Goal: Information Seeking & Learning: Learn about a topic

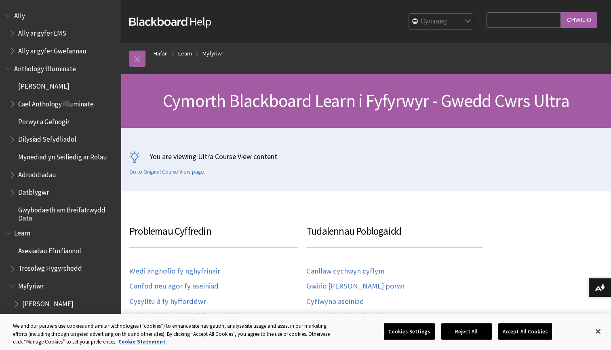
scroll to position [419, 0]
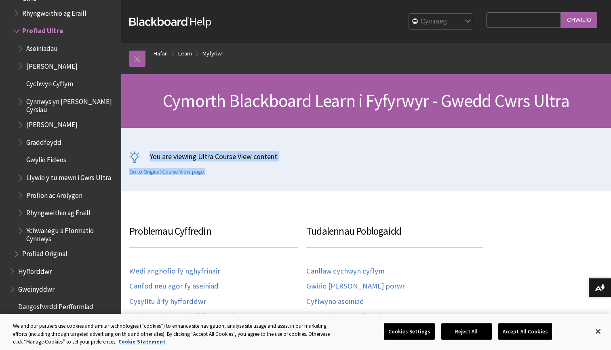
drag, startPoint x: 272, startPoint y: 170, endPoint x: 149, endPoint y: 116, distance: 134.5
click at [149, 116] on div "Hafan Argraffu Cymorth Blackboard Learn i Fyfyrwyr - Gwedd Cwrs Ultra You are v…" at bounding box center [366, 132] width 490 height 117
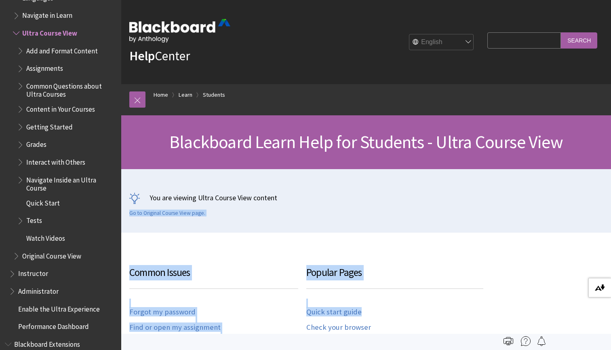
drag, startPoint x: 569, startPoint y: 299, endPoint x: 588, endPoint y: 281, distance: 27.2
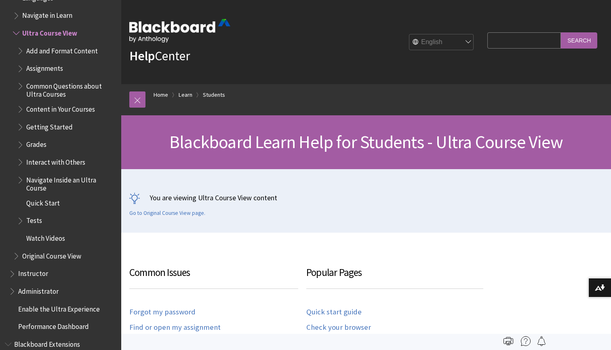
click at [542, 175] on div "You are viewing Ultra Course View content Go to Original Course View page." at bounding box center [366, 200] width 490 height 63
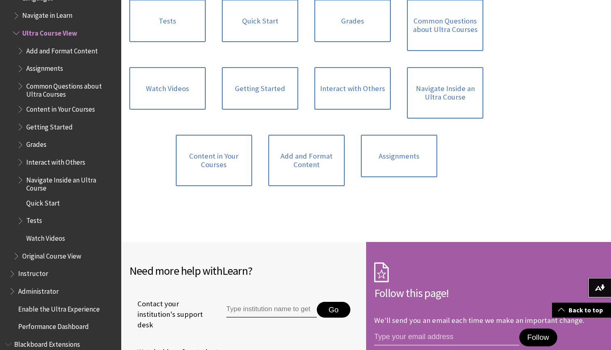
scroll to position [601, 0]
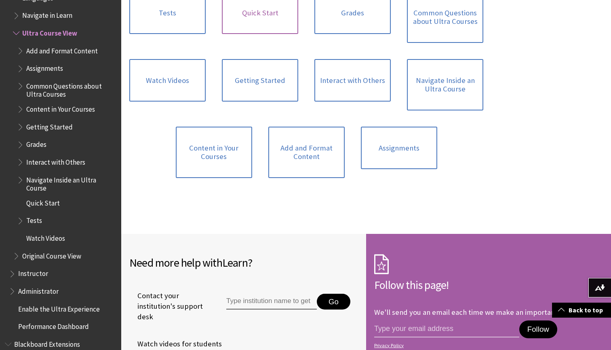
click at [256, 13] on link "Quick Start" at bounding box center [260, 13] width 76 height 43
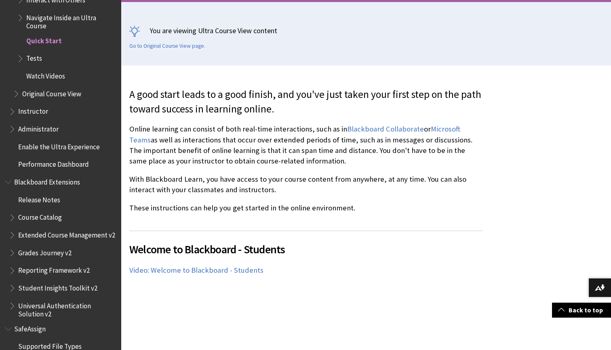
scroll to position [172, 0]
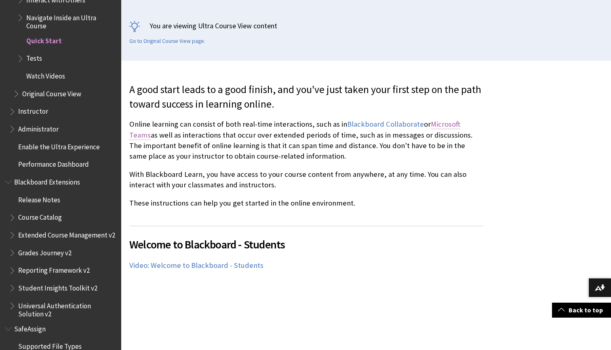
click at [460, 123] on link "Microsoft Teams" at bounding box center [294, 129] width 331 height 20
click at [451, 122] on link "Microsoft Teams" at bounding box center [294, 129] width 331 height 20
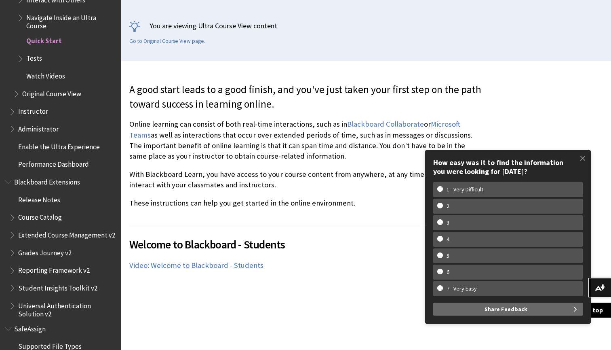
drag, startPoint x: 351, startPoint y: 237, endPoint x: 351, endPoint y: 244, distance: 7.3
click at [351, 244] on span "Welcome to Blackboard - Students" at bounding box center [306, 244] width 354 height 17
click at [359, 286] on div "Welcome to Blackboard - Students The following narrated video provides a visual…" at bounding box center [306, 302] width 354 height 152
click at [582, 160] on span at bounding box center [582, 158] width 17 height 17
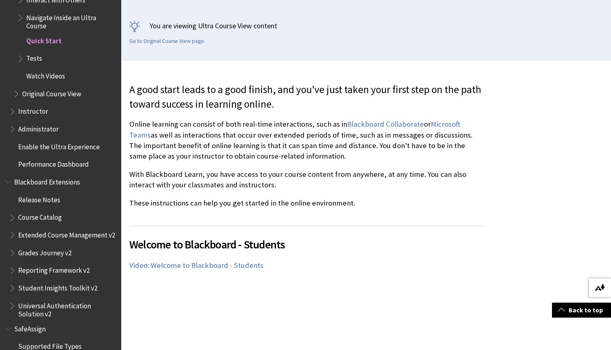
click at [602, 286] on img at bounding box center [600, 287] width 10 height 6
click at [22, 52] on span "Book outline for Blackboard Learn Help" at bounding box center [21, 57] width 8 height 10
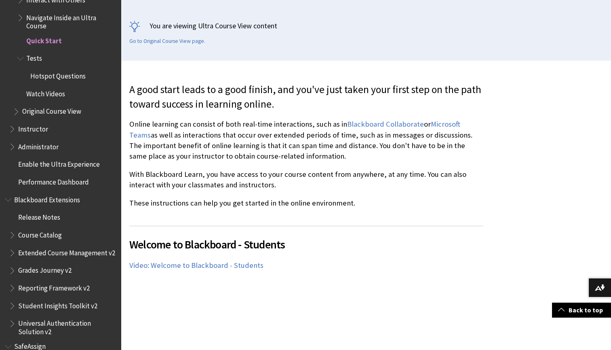
click at [50, 69] on span "Hotspot Questions" at bounding box center [57, 74] width 55 height 11
click at [50, 69] on span "Hotspot Questions" at bounding box center [60, 74] width 60 height 11
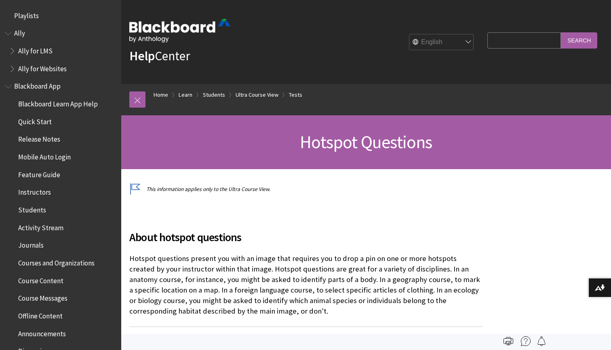
scroll to position [1120, 0]
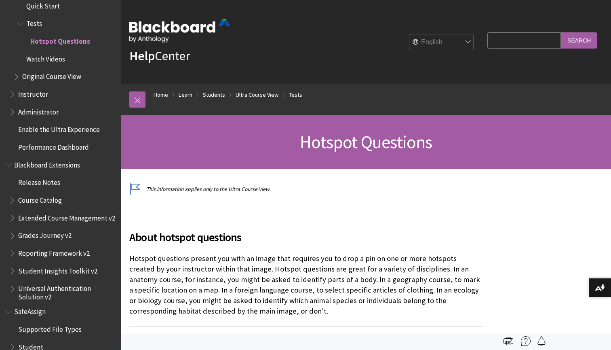
click at [51, 52] on span "Watch Videos" at bounding box center [45, 57] width 39 height 11
click at [51, 52] on span "Watch Videos" at bounding box center [47, 57] width 42 height 11
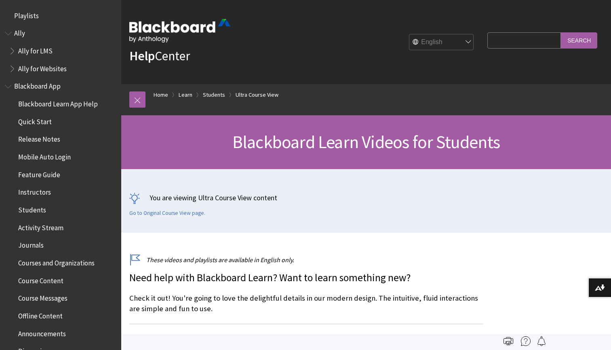
scroll to position [1120, 0]
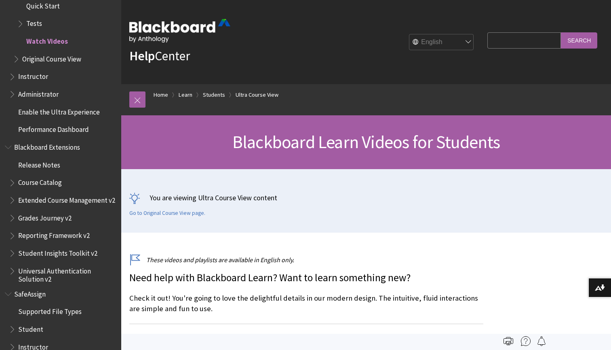
click at [441, 205] on div "You are viewing Ultra Course View content Go to Original Course View page." at bounding box center [366, 204] width 474 height 24
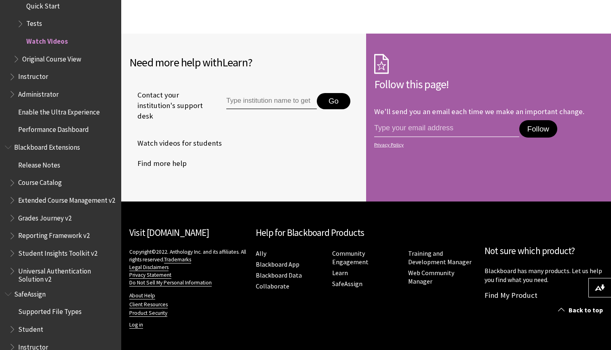
scroll to position [472, 0]
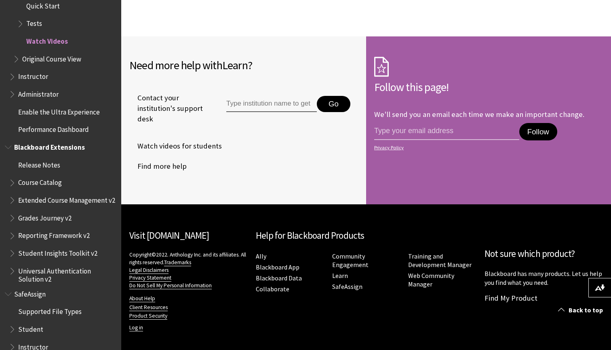
click at [33, 176] on span "Course Catalog" at bounding box center [40, 181] width 44 height 11
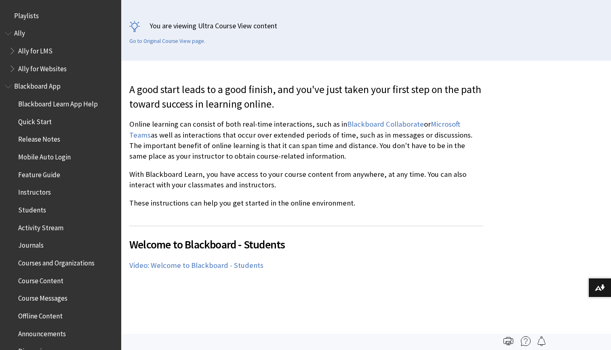
scroll to position [1085, 0]
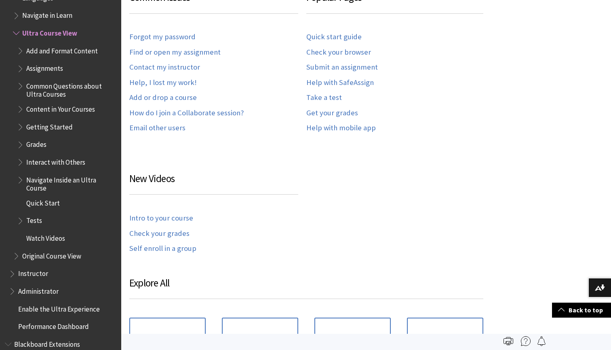
scroll to position [273, 0]
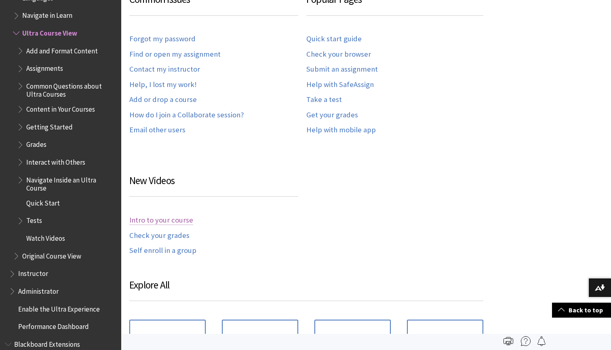
click at [166, 217] on link "Intro to your course" at bounding box center [161, 219] width 64 height 9
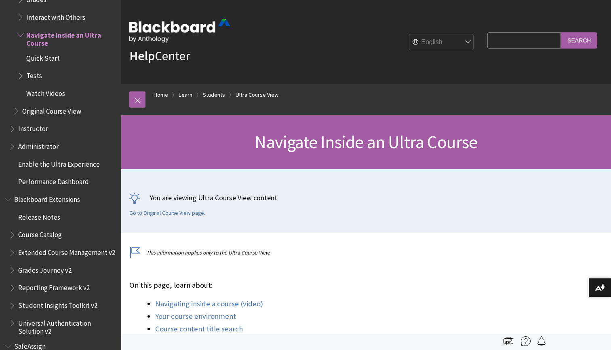
scroll to position [-13, 0]
click at [55, 109] on span "Original Course View" at bounding box center [51, 109] width 59 height 11
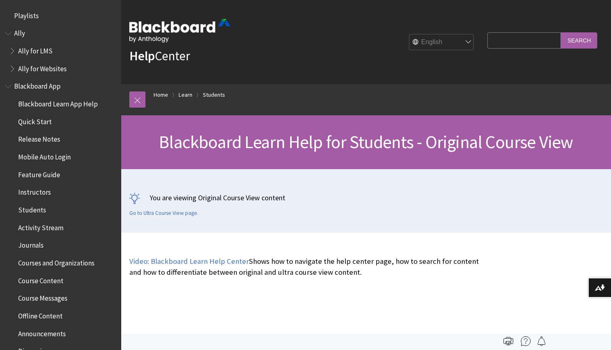
scroll to position [940, 0]
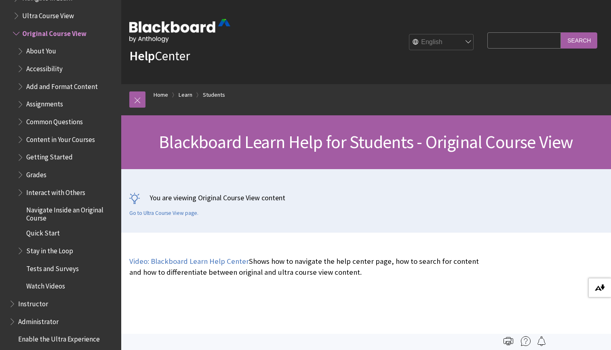
click at [603, 287] on img at bounding box center [600, 287] width 10 height 6
click at [48, 27] on span "Original Course View" at bounding box center [64, 34] width 103 height 14
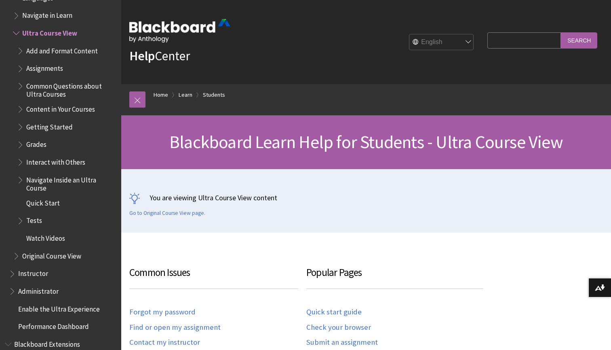
click at [64, 9] on span "Navigate in Learn" at bounding box center [47, 14] width 50 height 11
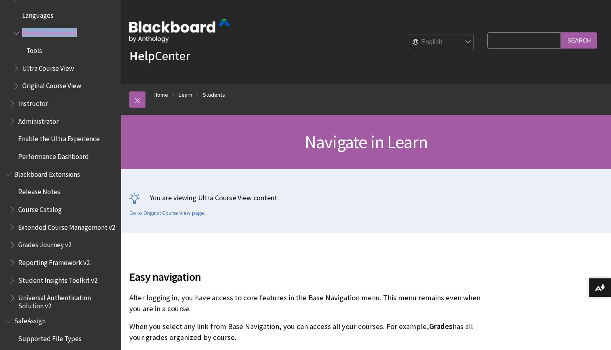
drag, startPoint x: 117, startPoint y: 28, endPoint x: 113, endPoint y: 7, distance: 21.4
click at [113, 7] on div "All Products Playlists Playlists Ally Ally for LMS Ally for Websites Ally Ally …" at bounding box center [60, 175] width 121 height 350
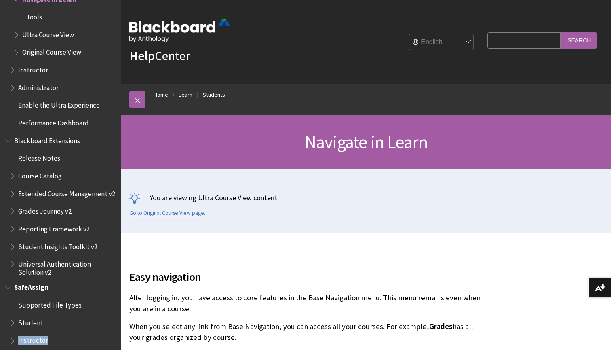
scroll to position [944, 0]
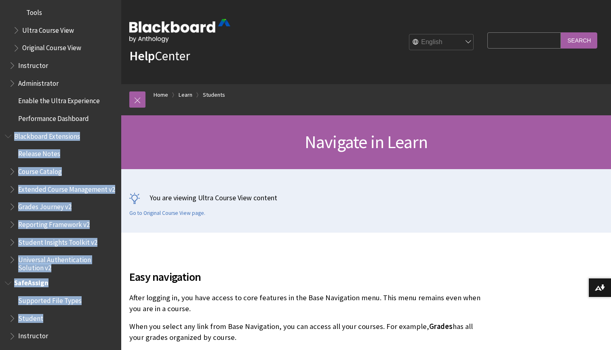
drag, startPoint x: 15, startPoint y: 349, endPoint x: 86, endPoint y: 100, distance: 259.0
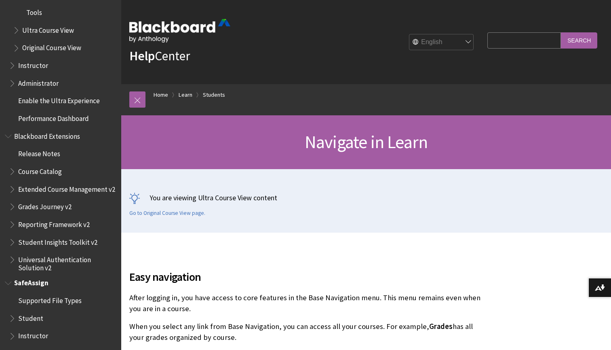
click at [86, 325] on ul "Supported File Types Student Instructor Administrator" at bounding box center [61, 326] width 112 height 67
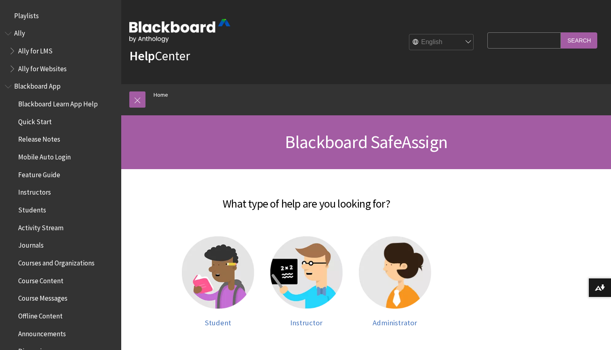
scroll to position [752, 0]
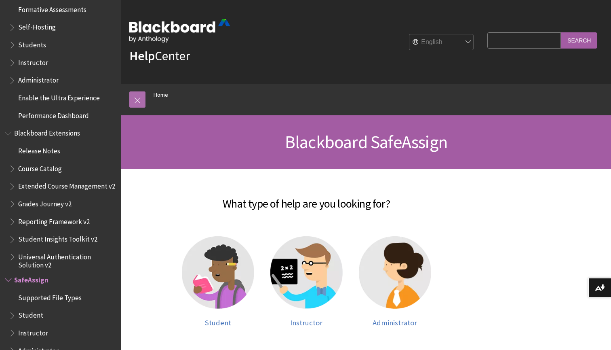
click at [137, 100] on link at bounding box center [137, 99] width 16 height 16
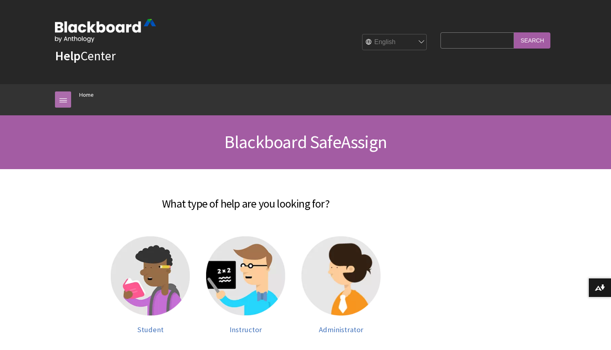
click at [61, 100] on link at bounding box center [63, 99] width 16 height 16
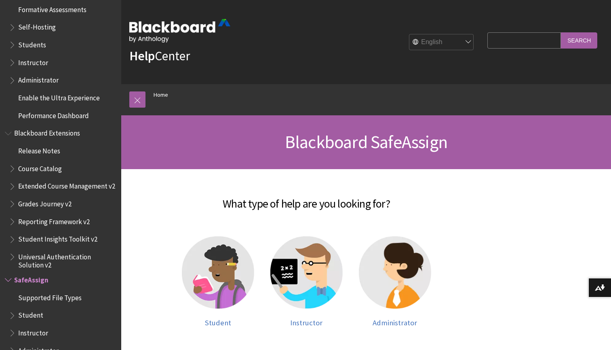
scroll to position [0, 0]
